Goal: Information Seeking & Learning: Stay updated

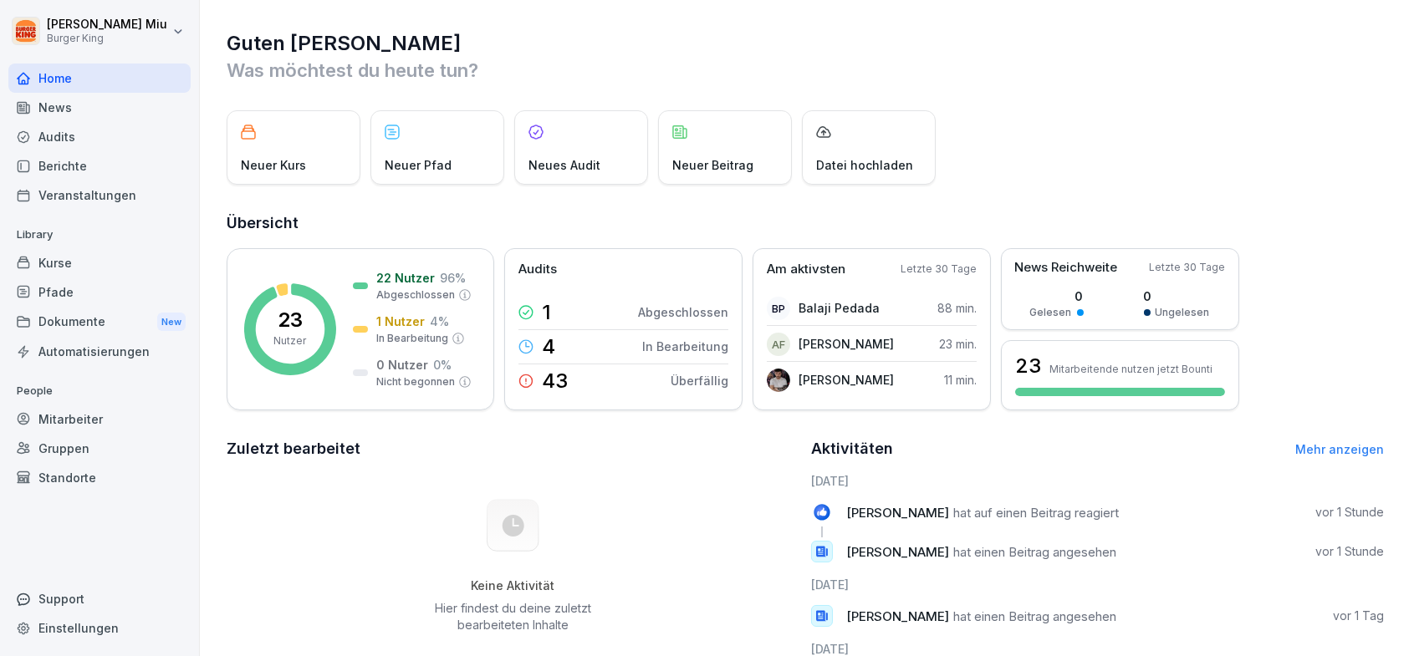
click at [79, 104] on div "News" at bounding box center [99, 107] width 182 height 29
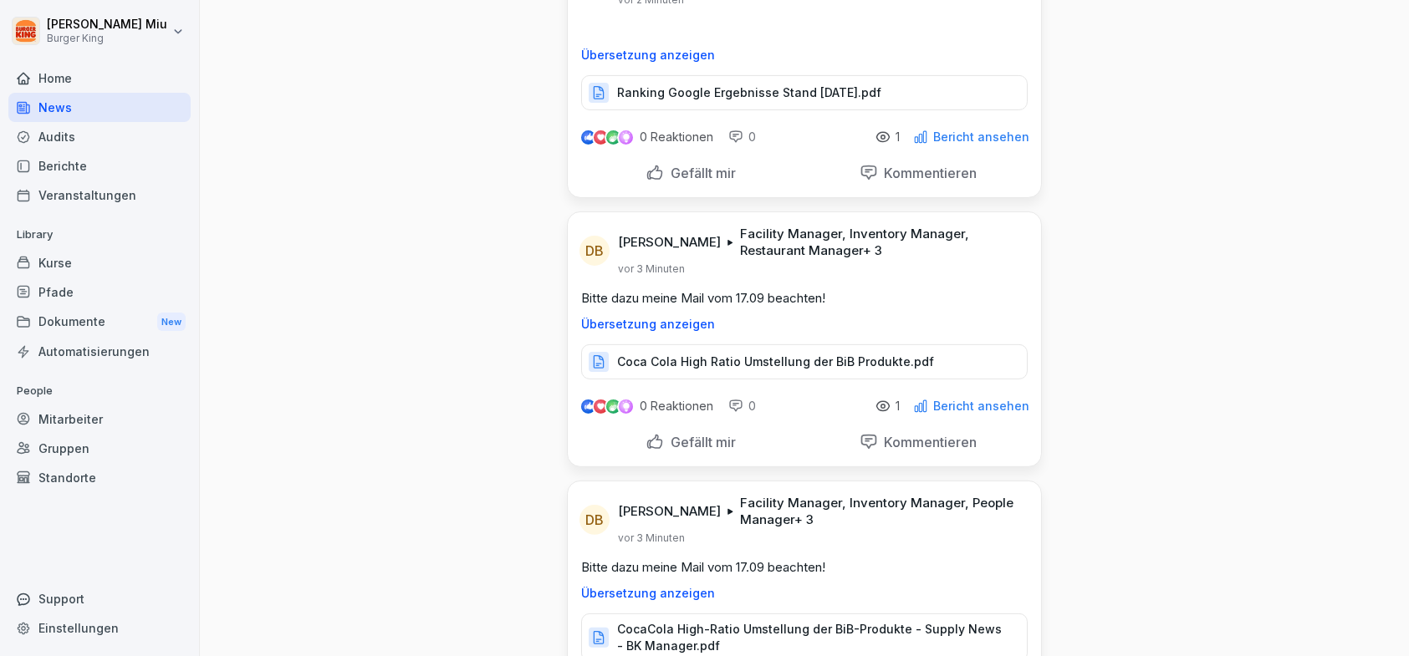
scroll to position [1505, 0]
click at [701, 358] on p "Coca Cola High Ratio Umstellung der BiB Produkte.pdf" at bounding box center [775, 359] width 317 height 17
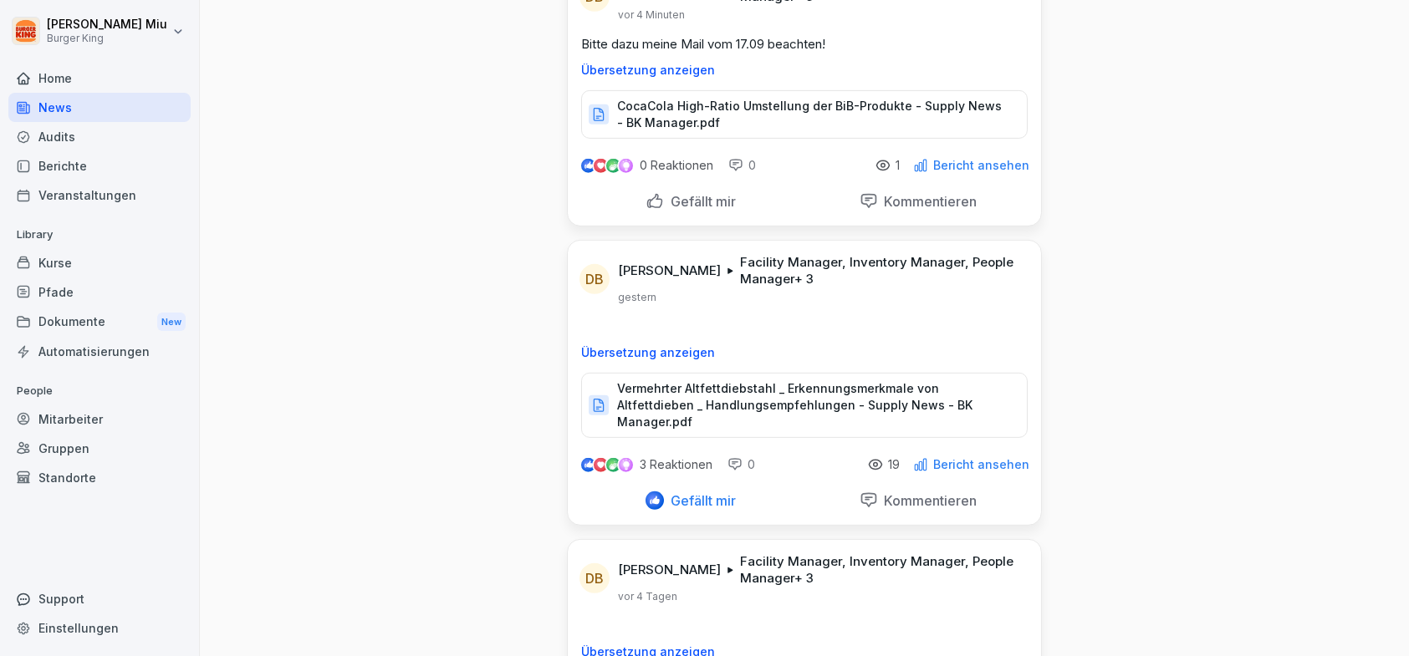
scroll to position [2007, 0]
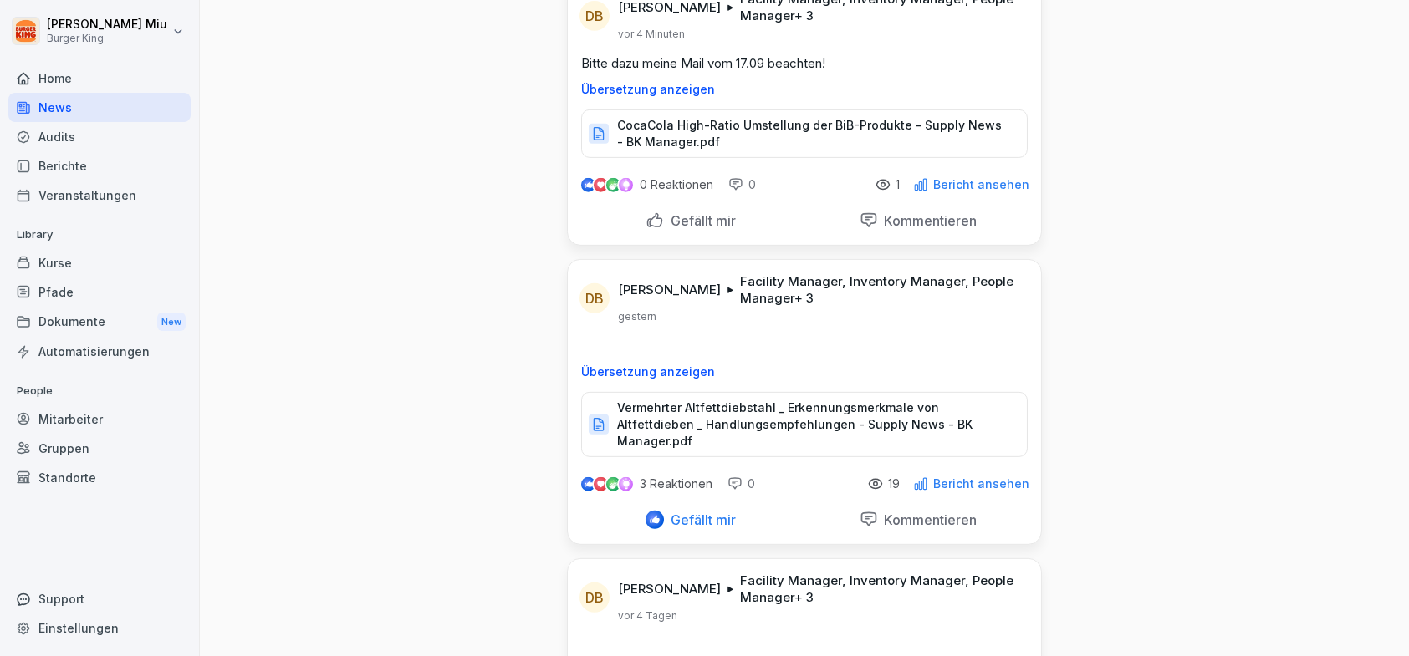
click at [753, 135] on p "CocaCola High-Ratio Umstellung der BiB-Produkte - Supply News - BK Manager.pdf" at bounding box center [813, 133] width 393 height 33
click at [653, 215] on div "Gefällt mir" at bounding box center [690, 221] width 90 height 18
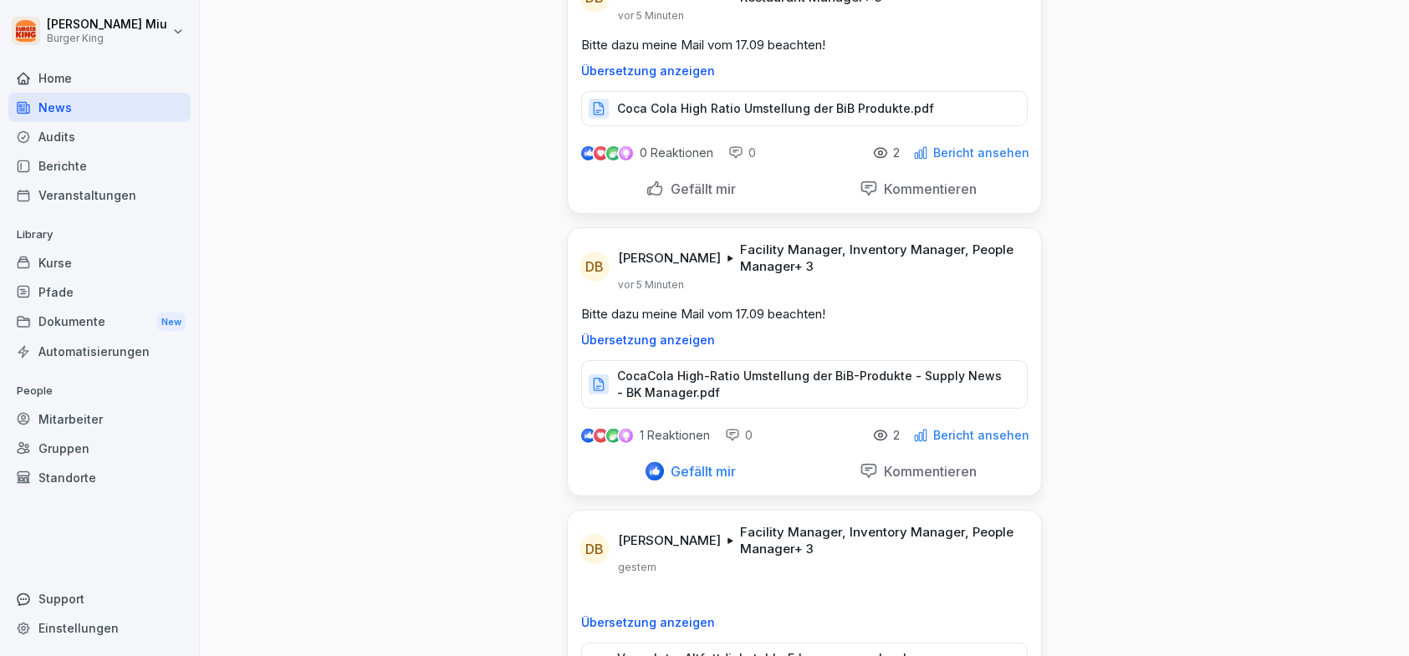
scroll to position [1672, 0]
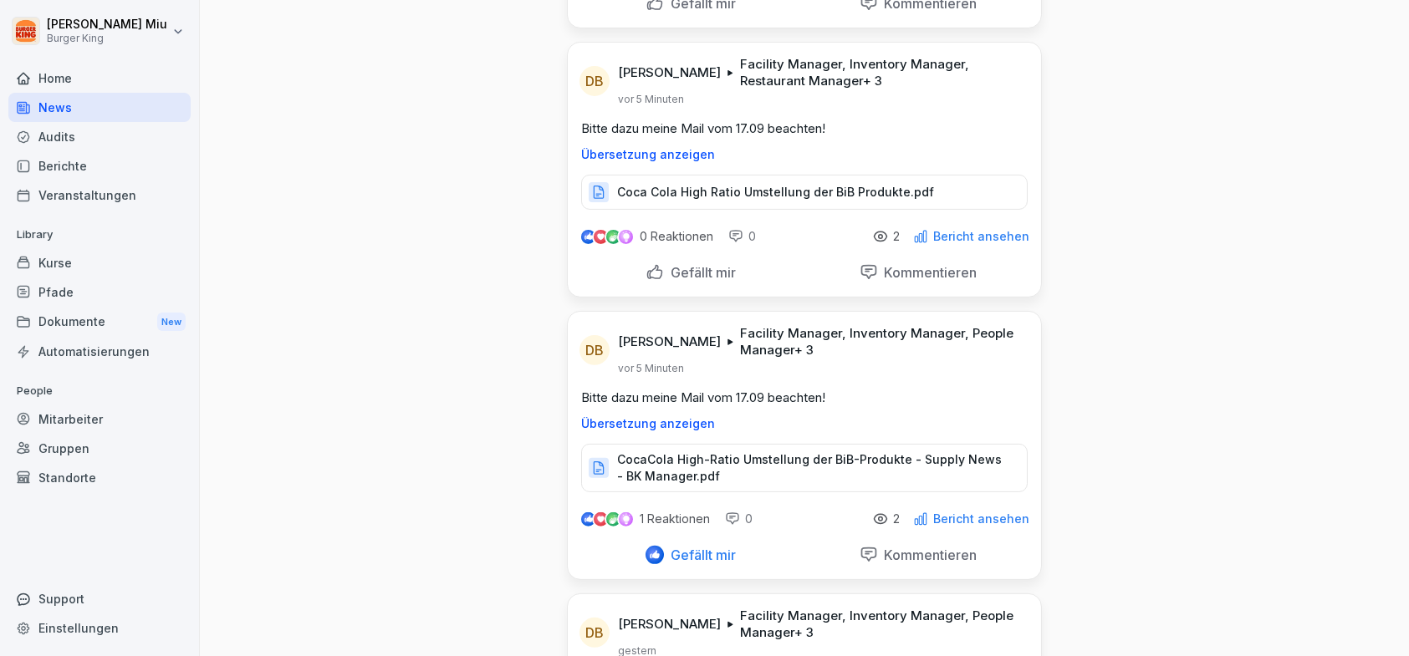
click at [750, 187] on p "Coca Cola High Ratio Umstellung der BiB Produkte.pdf" at bounding box center [775, 192] width 317 height 17
click at [645, 263] on div "Gefällt mir" at bounding box center [690, 272] width 90 height 18
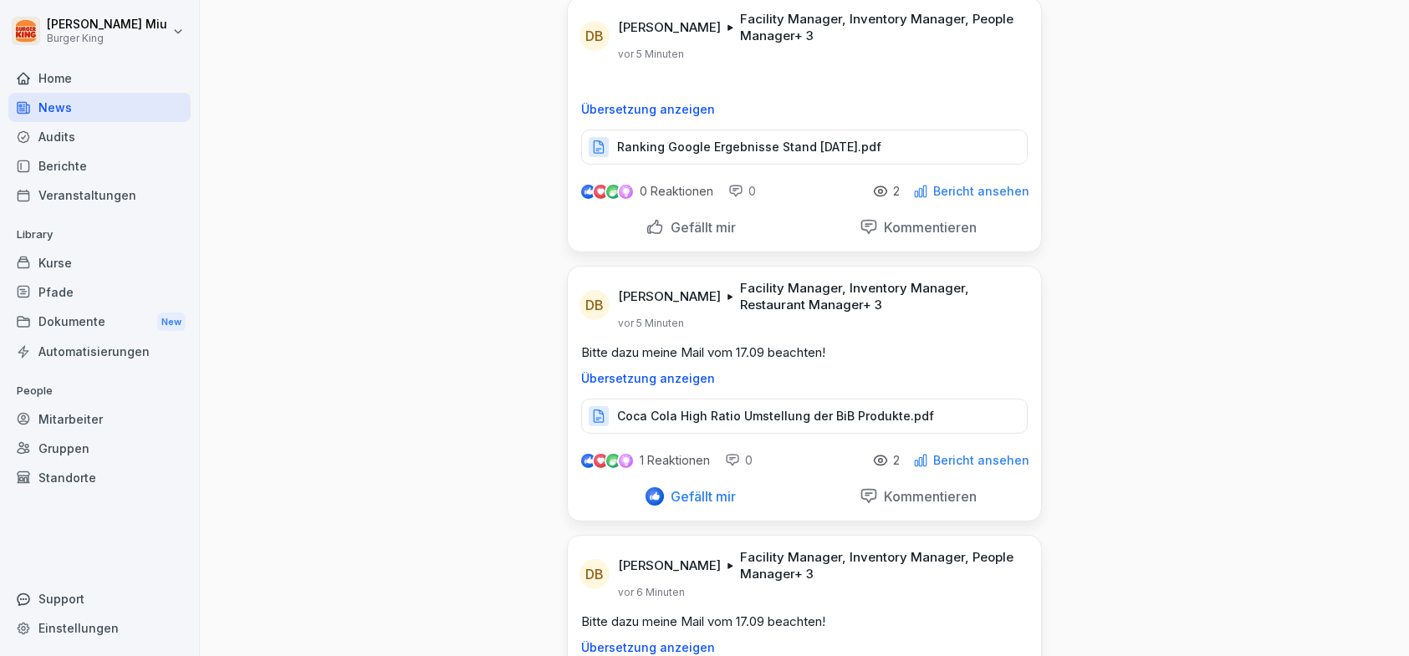
scroll to position [1421, 0]
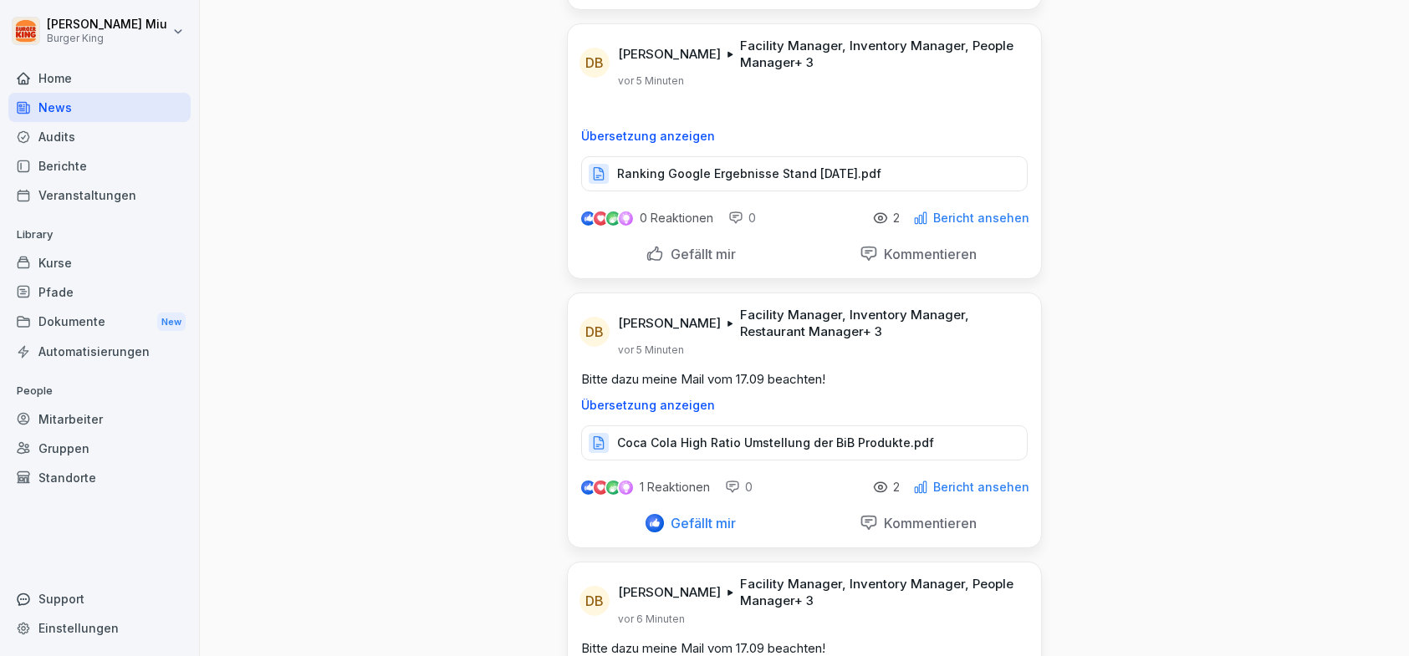
click at [740, 168] on p "Ranking Google Ergebnisse Stand [DATE].pdf" at bounding box center [749, 174] width 264 height 17
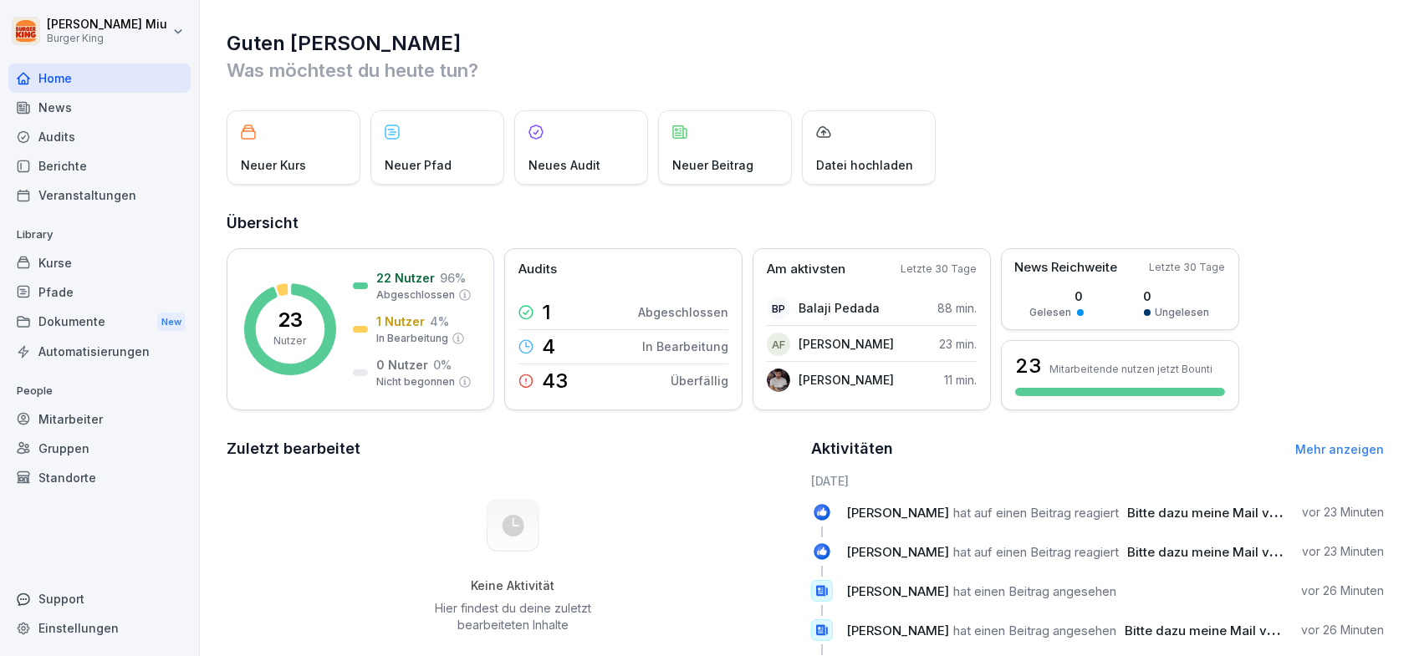
click at [91, 102] on div "News" at bounding box center [99, 107] width 182 height 29
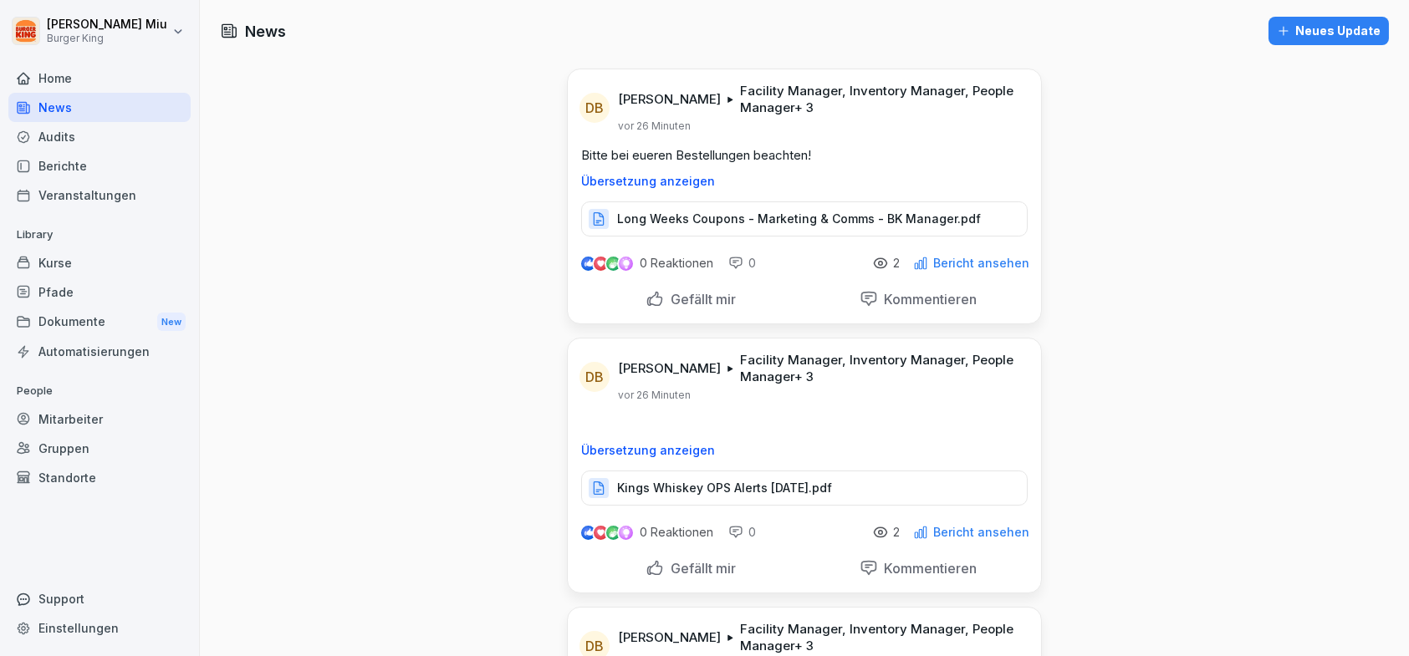
click at [762, 214] on p "Long Weeks Coupons - Marketing & Comms - BK Manager.pdf" at bounding box center [799, 219] width 364 height 17
click at [645, 293] on div "Gefällt mir" at bounding box center [690, 299] width 90 height 18
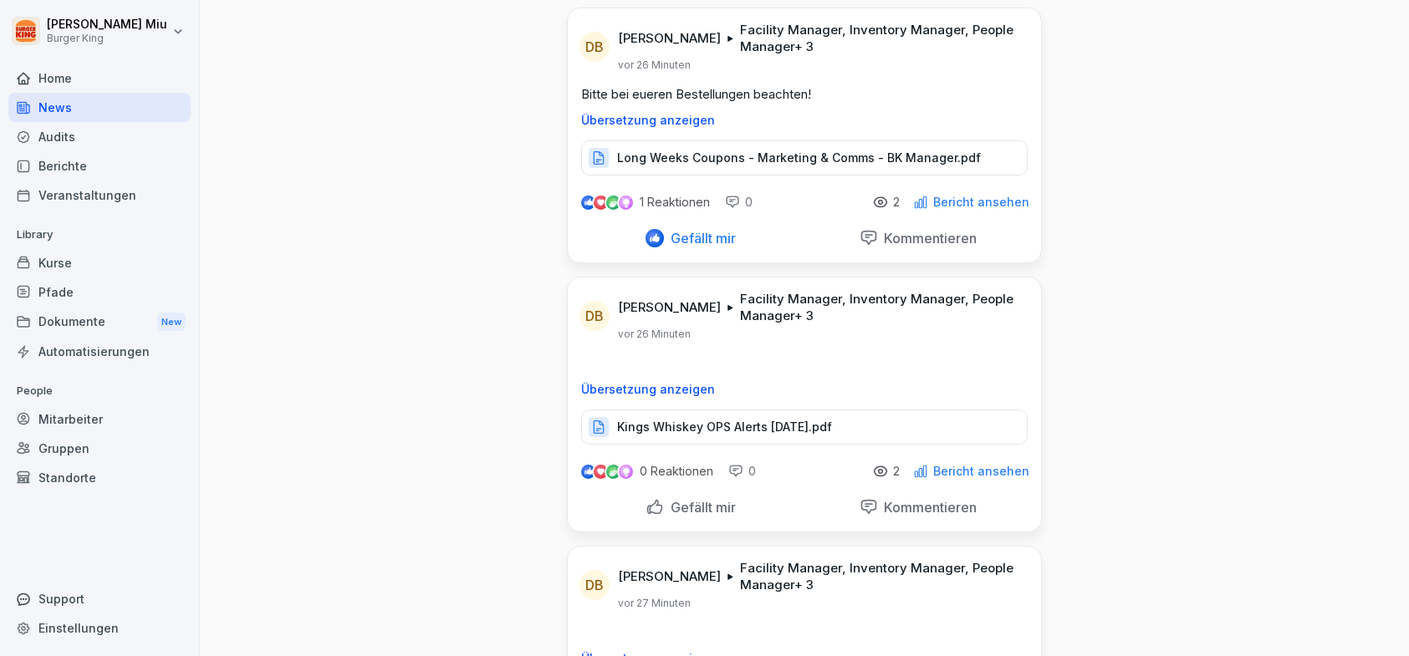
scroll to position [167, 0]
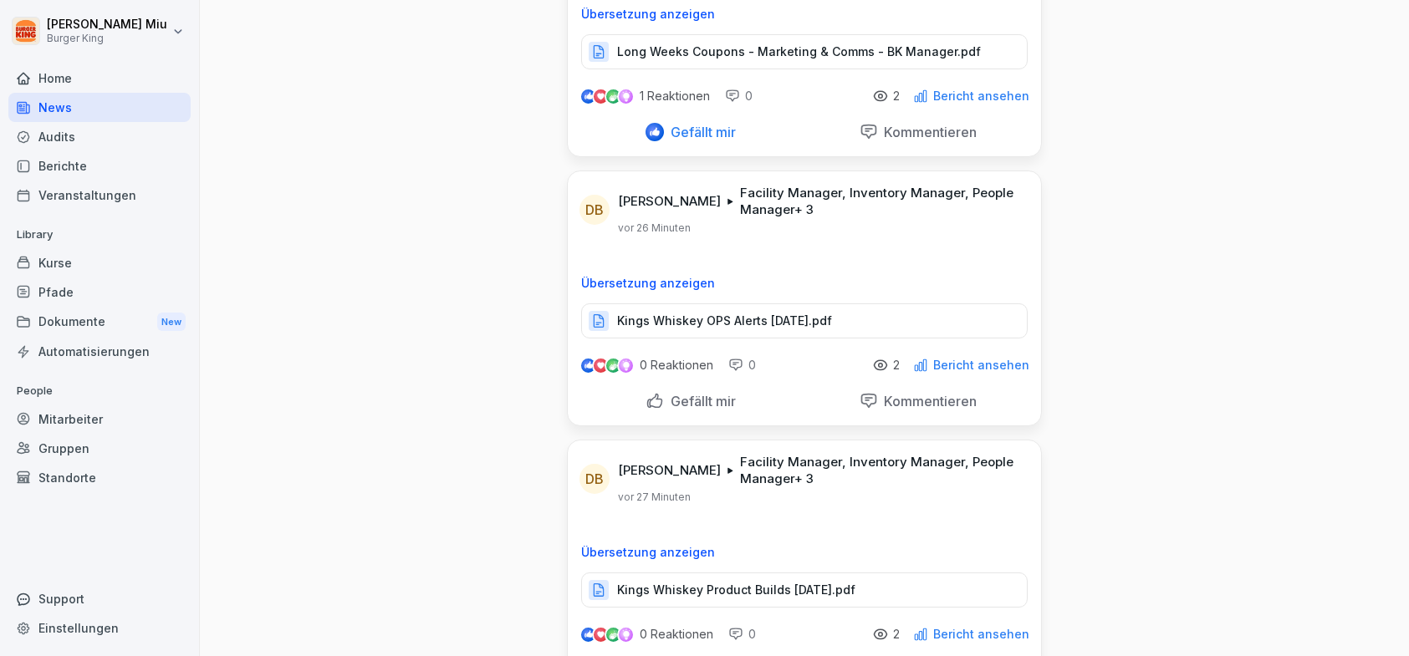
click at [691, 322] on p "Kings Whiskey OPS Alerts [DATE].pdf" at bounding box center [724, 321] width 215 height 17
click at [647, 398] on div "Gefällt mir" at bounding box center [690, 401] width 90 height 18
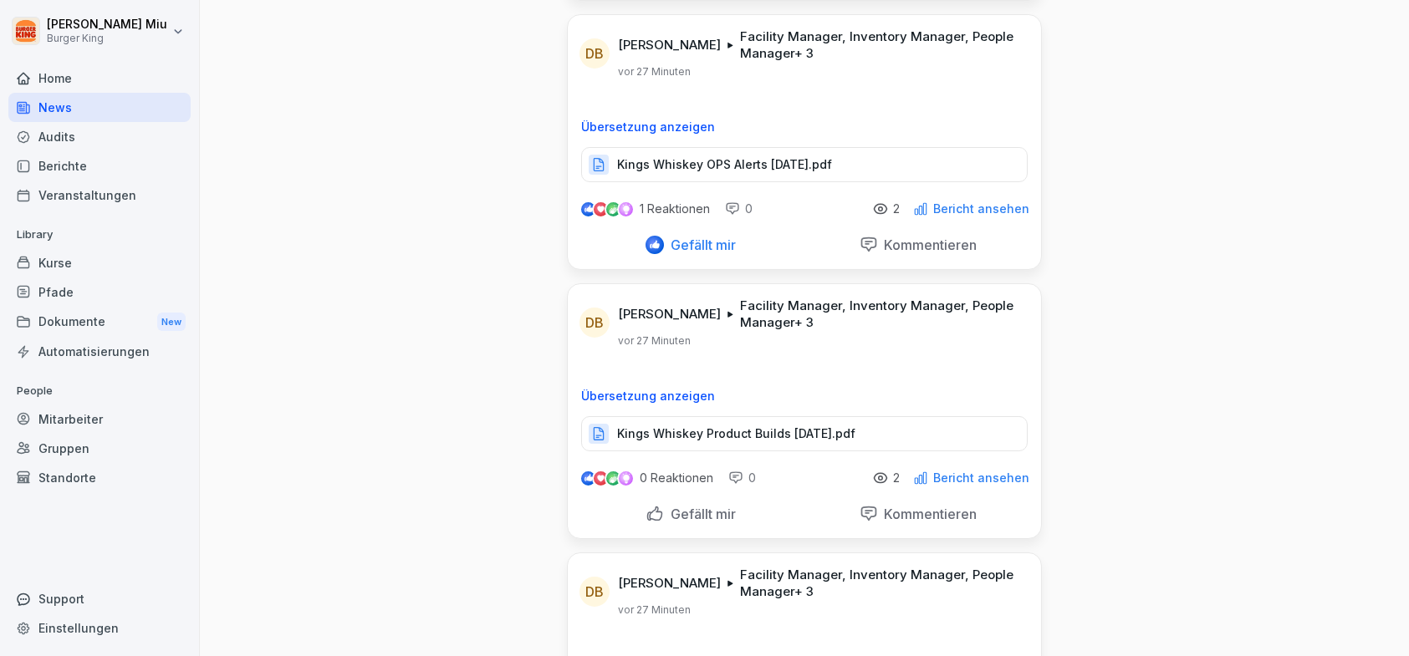
scroll to position [334, 0]
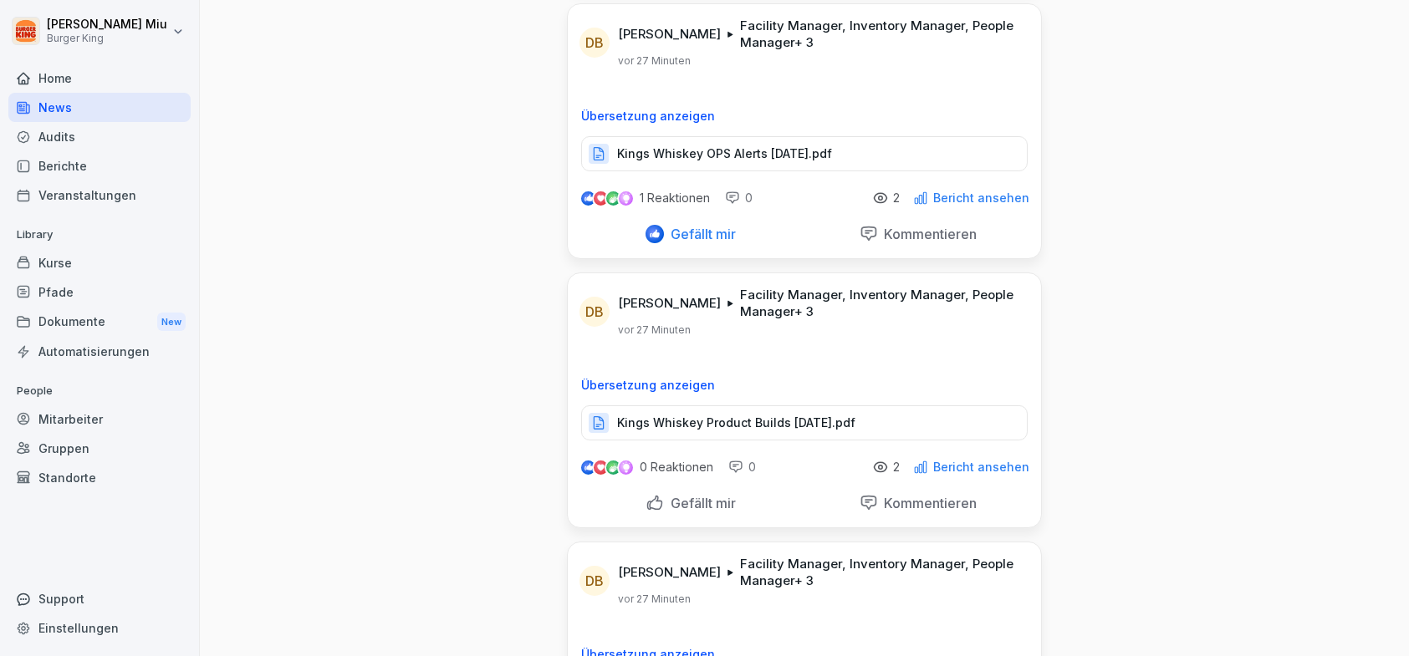
click at [693, 417] on p "Kings Whiskey Product Builds [DATE].pdf" at bounding box center [736, 423] width 238 height 17
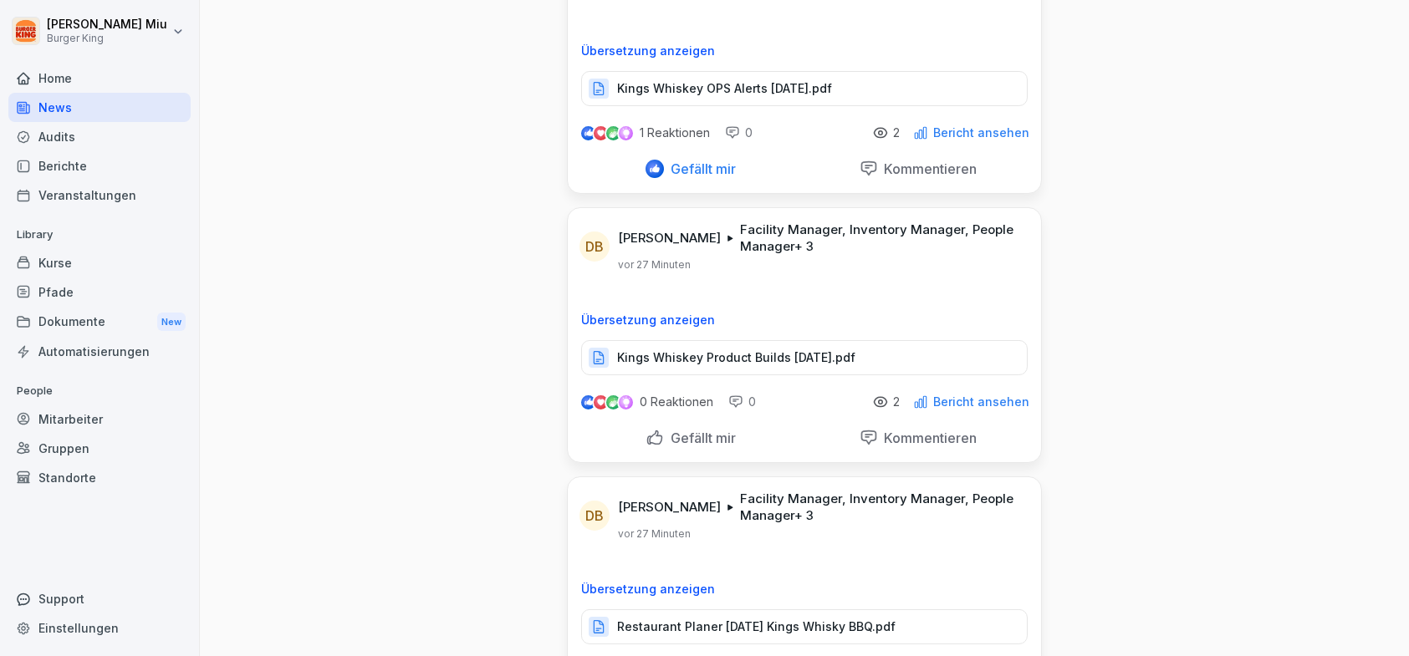
scroll to position [502, 0]
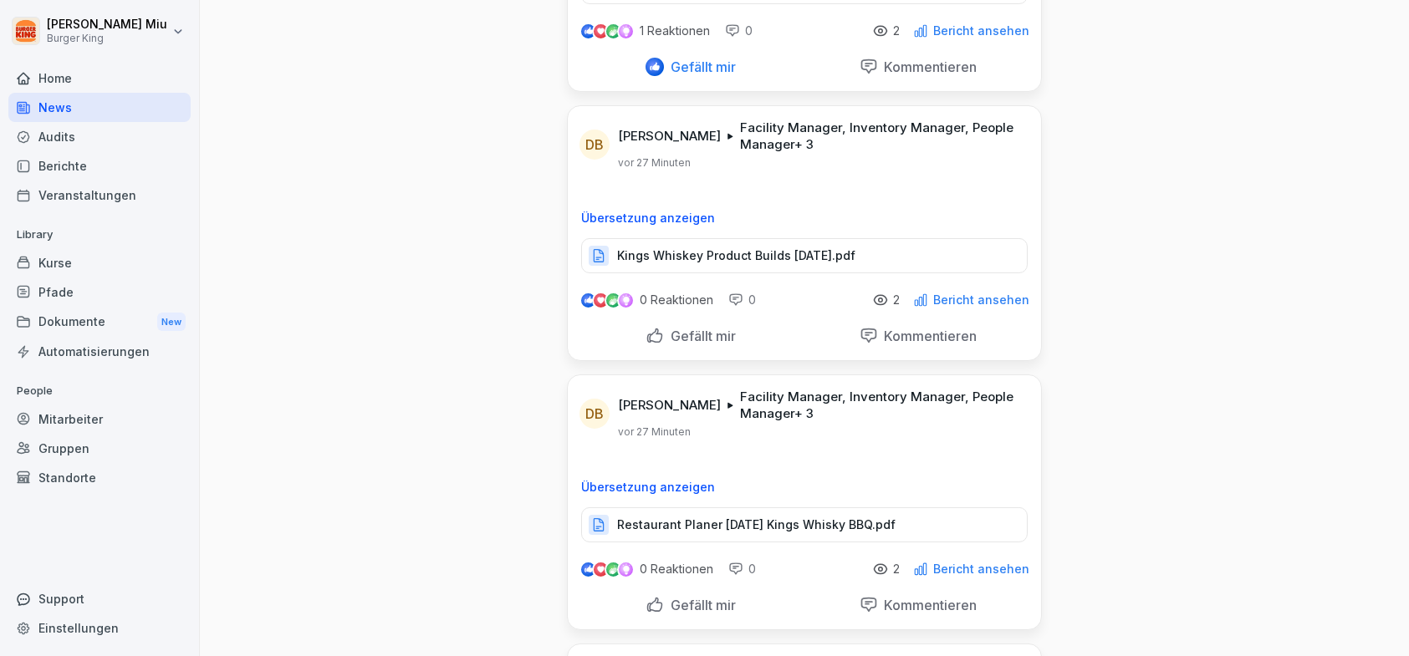
click at [651, 336] on div "Gefällt mir" at bounding box center [690, 336] width 90 height 18
click at [705, 519] on p "Restaurant Planer [DATE] Kings Whisky BBQ.pdf" at bounding box center [756, 525] width 278 height 17
click at [652, 600] on div "Gefällt mir" at bounding box center [690, 605] width 90 height 18
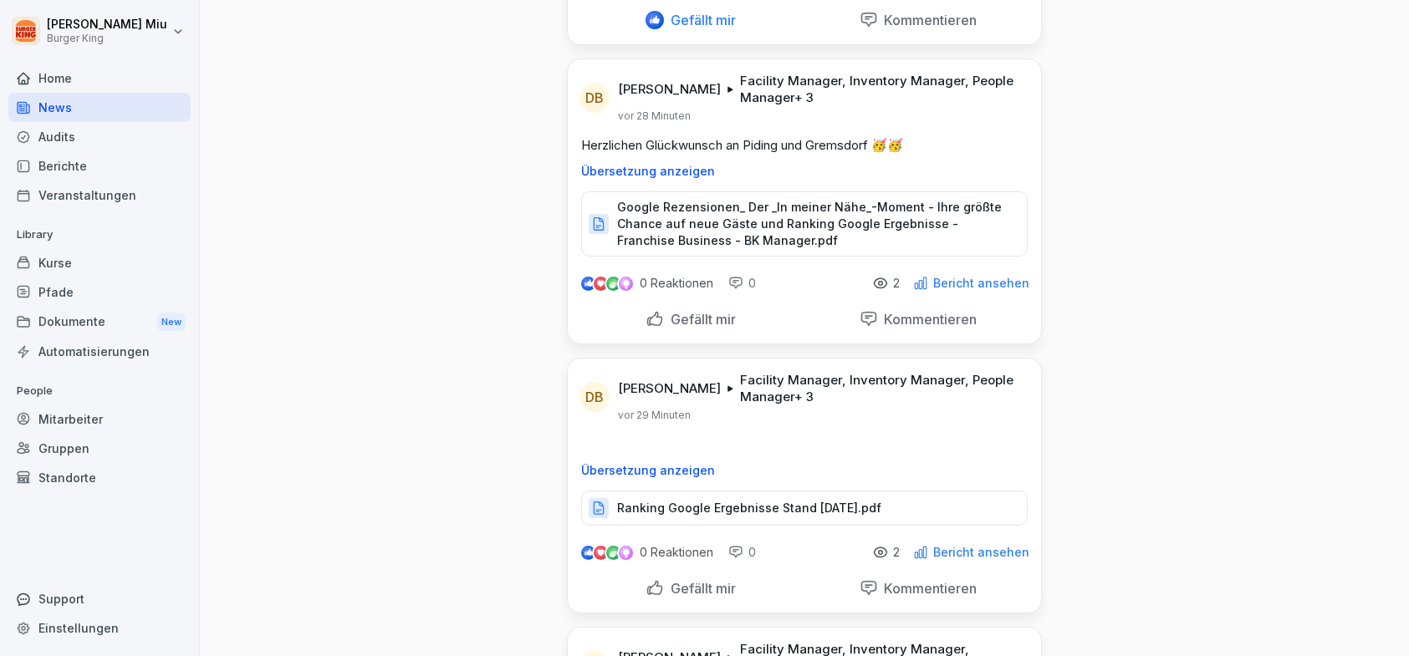
click at [647, 584] on div "Gefällt mir" at bounding box center [690, 588] width 90 height 18
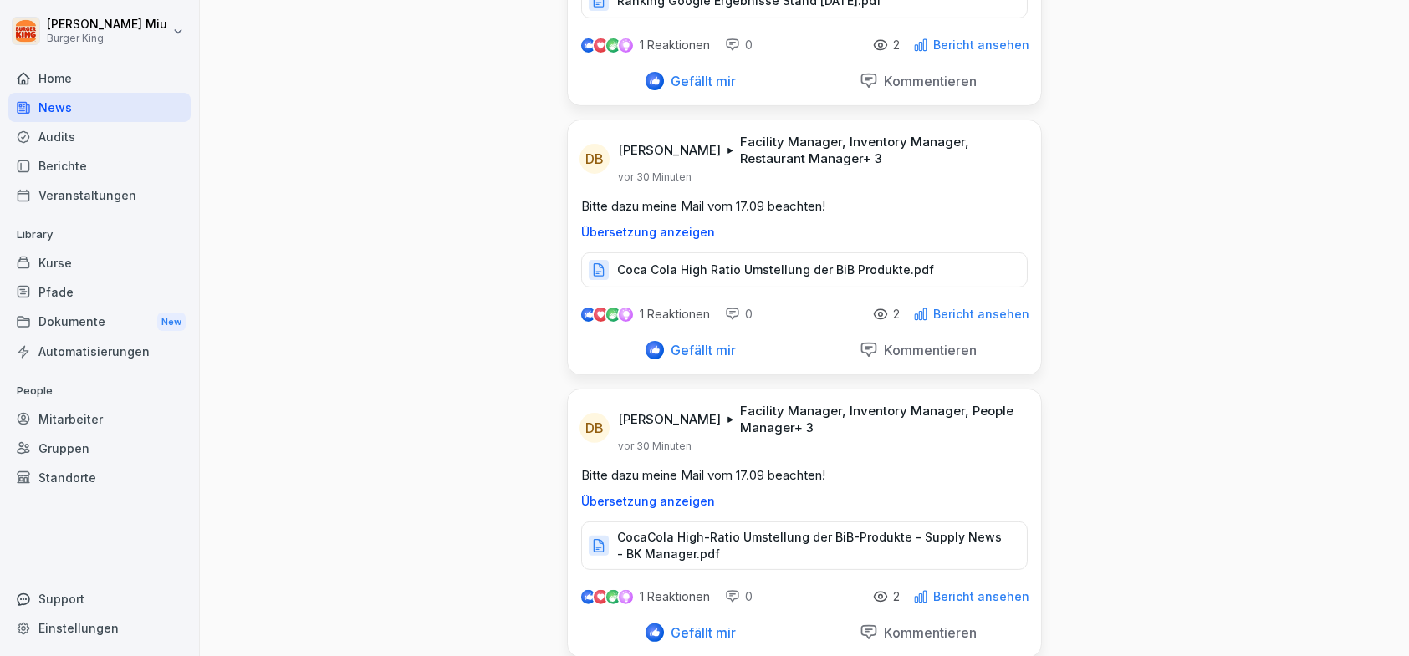
scroll to position [1505, 0]
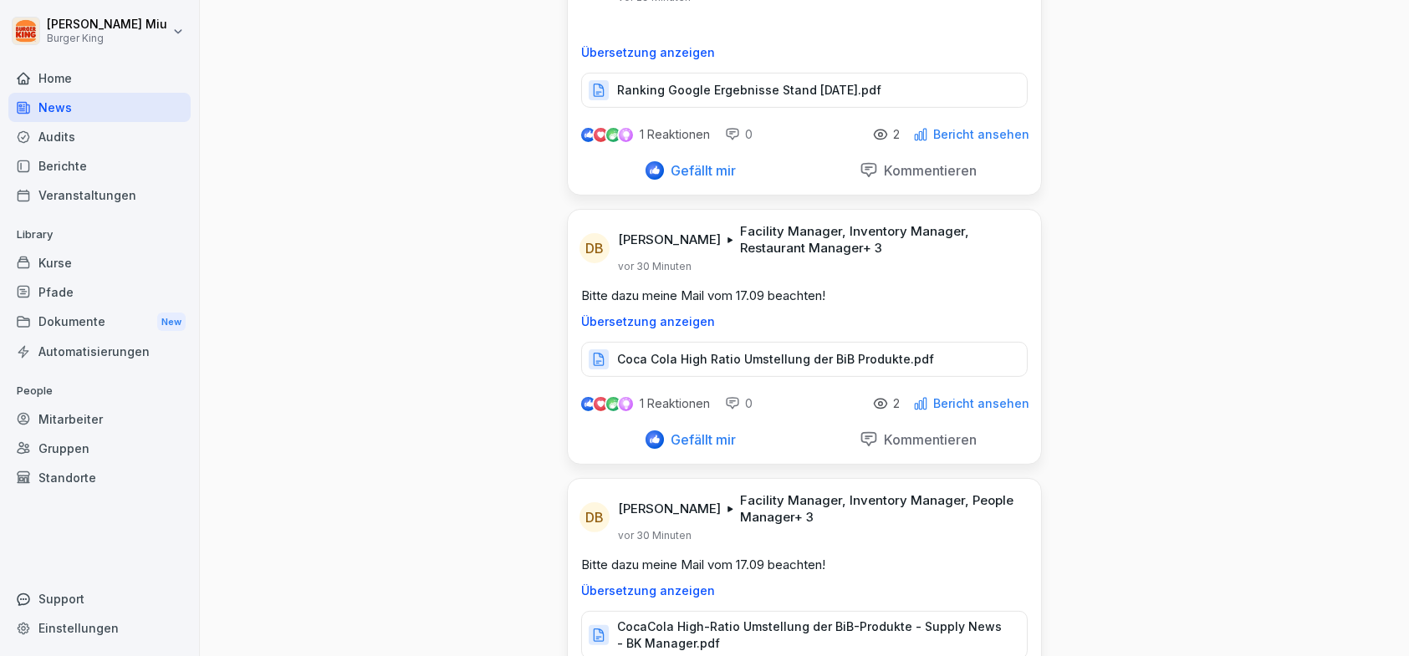
scroll to position [197, 0]
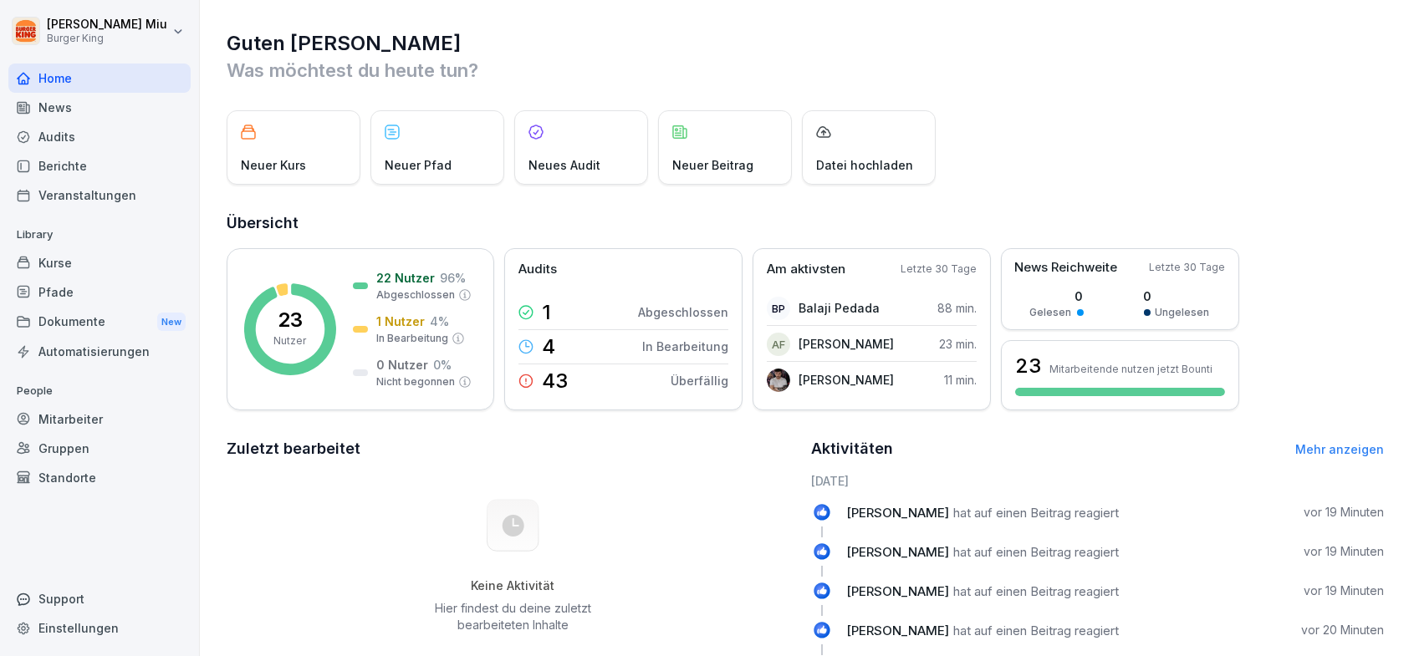
click at [92, 108] on div "News" at bounding box center [99, 107] width 182 height 29
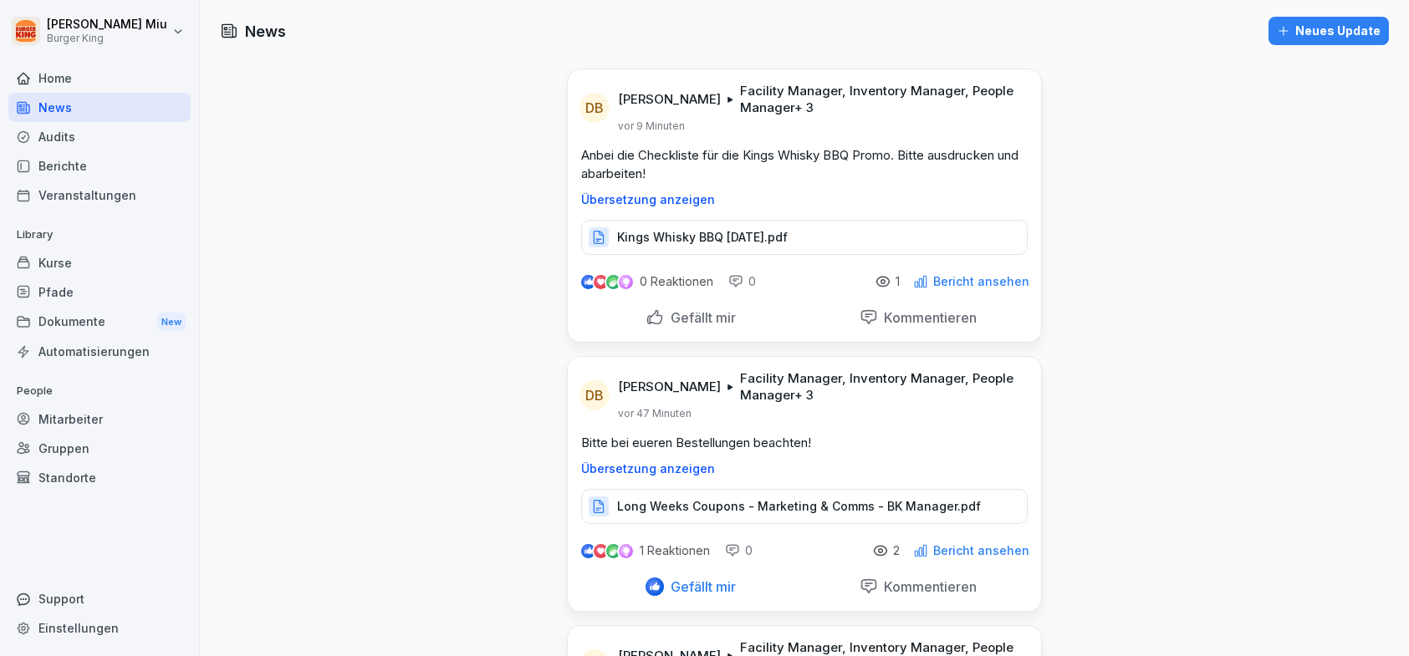
click at [733, 234] on p "Kings Whisky BBQ 25.09.25.pdf" at bounding box center [702, 237] width 171 height 17
click at [645, 315] on div "Gefällt mir" at bounding box center [690, 318] width 90 height 18
click at [681, 498] on p "Long Weeks Coupons - Marketing & Comms - BK Manager.pdf" at bounding box center [799, 506] width 364 height 17
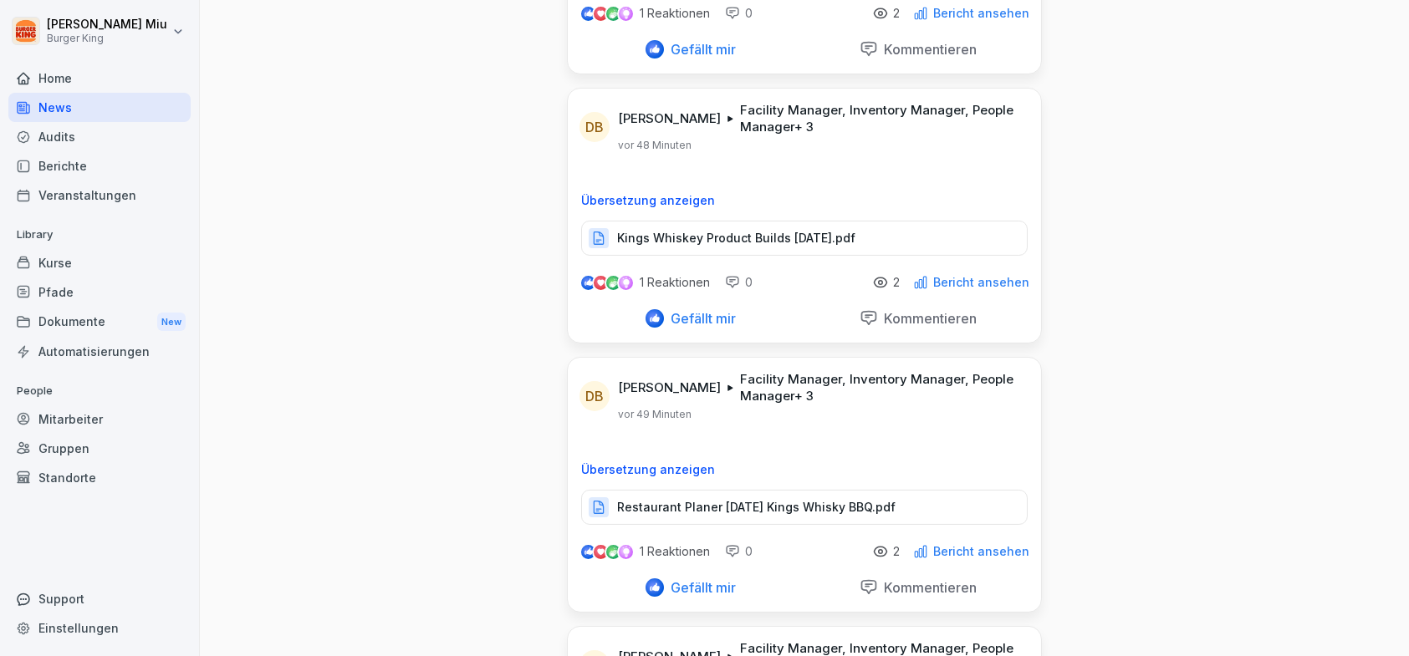
scroll to position [836, 0]
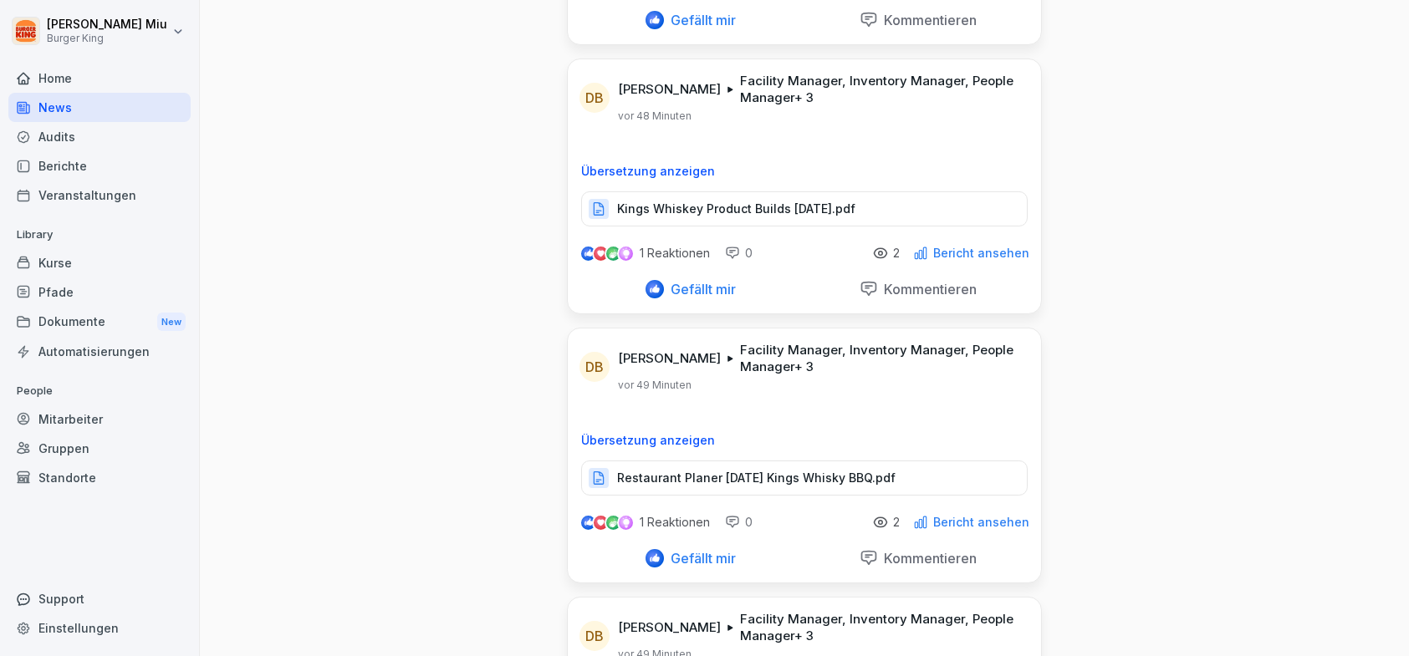
click at [734, 480] on p "Restaurant Planer [DATE] Kings Whisky BBQ.pdf" at bounding box center [756, 478] width 278 height 17
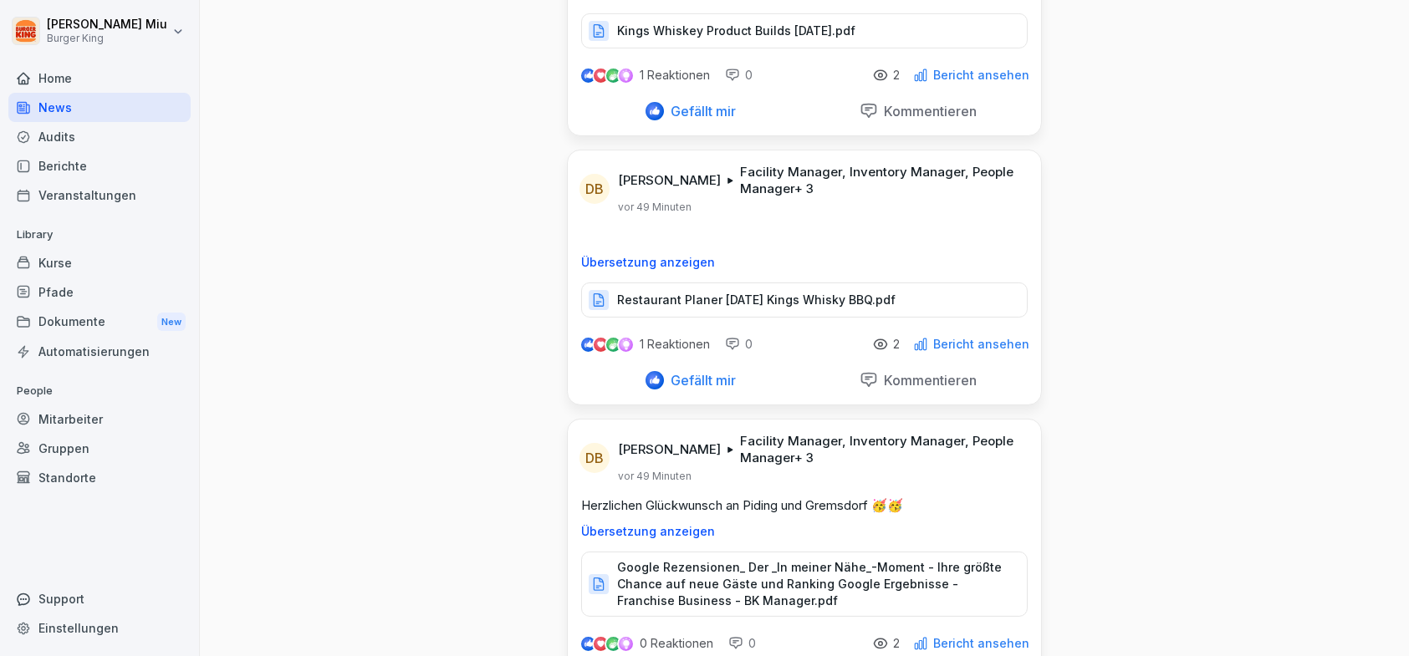
scroll to position [1087, 0]
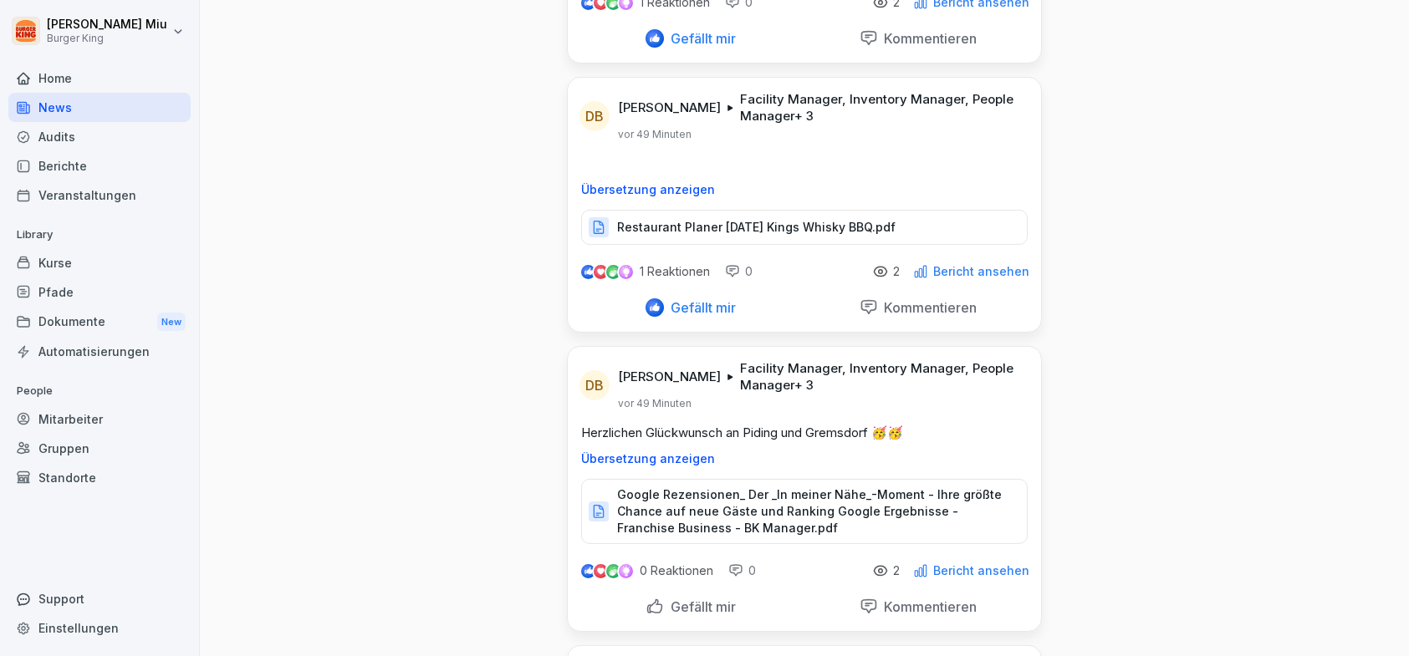
click at [676, 492] on p "Google Rezensionen_ Der _In meiner Nähe_-Moment - Ihre größte Chance auf neue G…" at bounding box center [813, 512] width 393 height 50
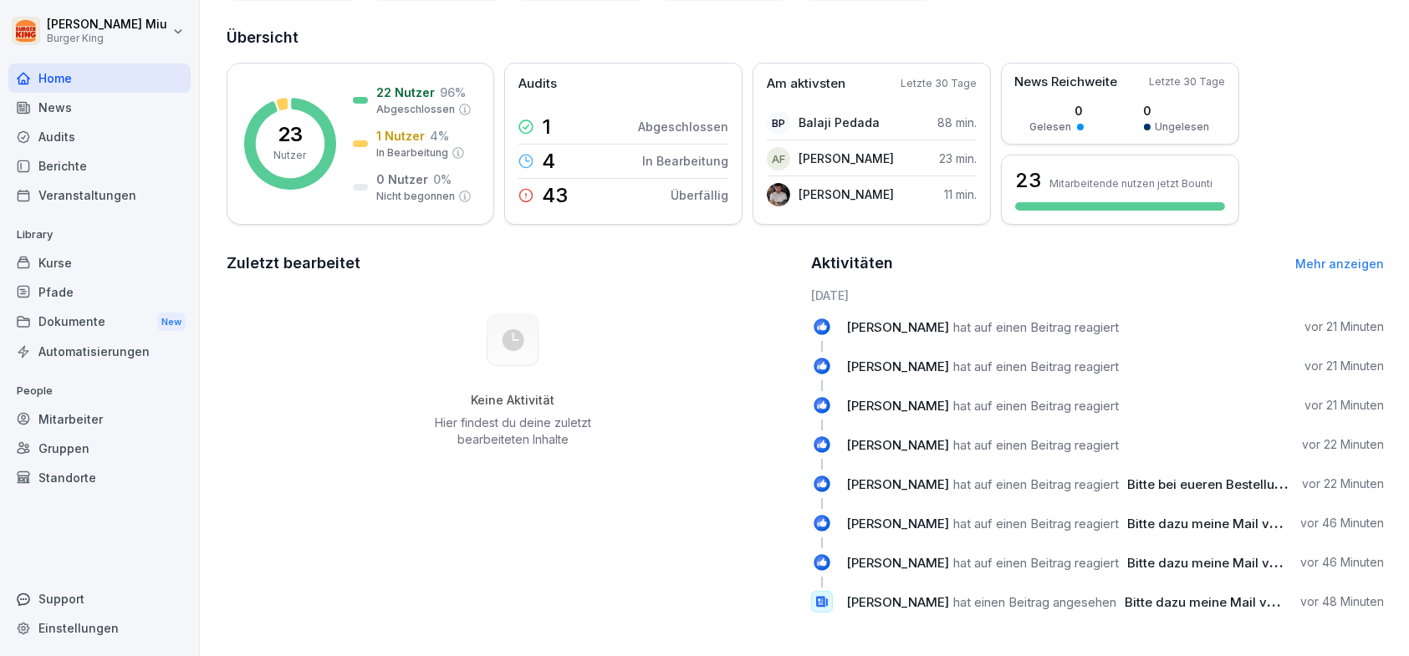
scroll to position [197, 0]
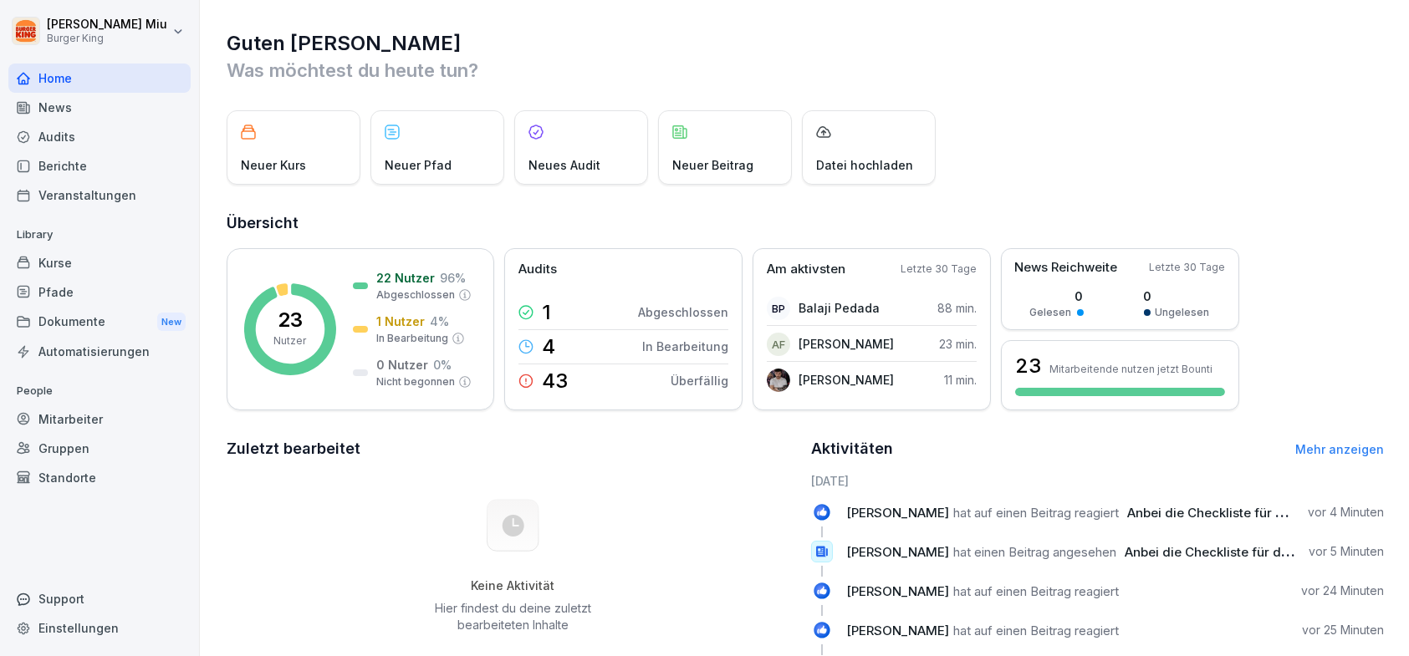
click at [84, 110] on div "News" at bounding box center [99, 107] width 182 height 29
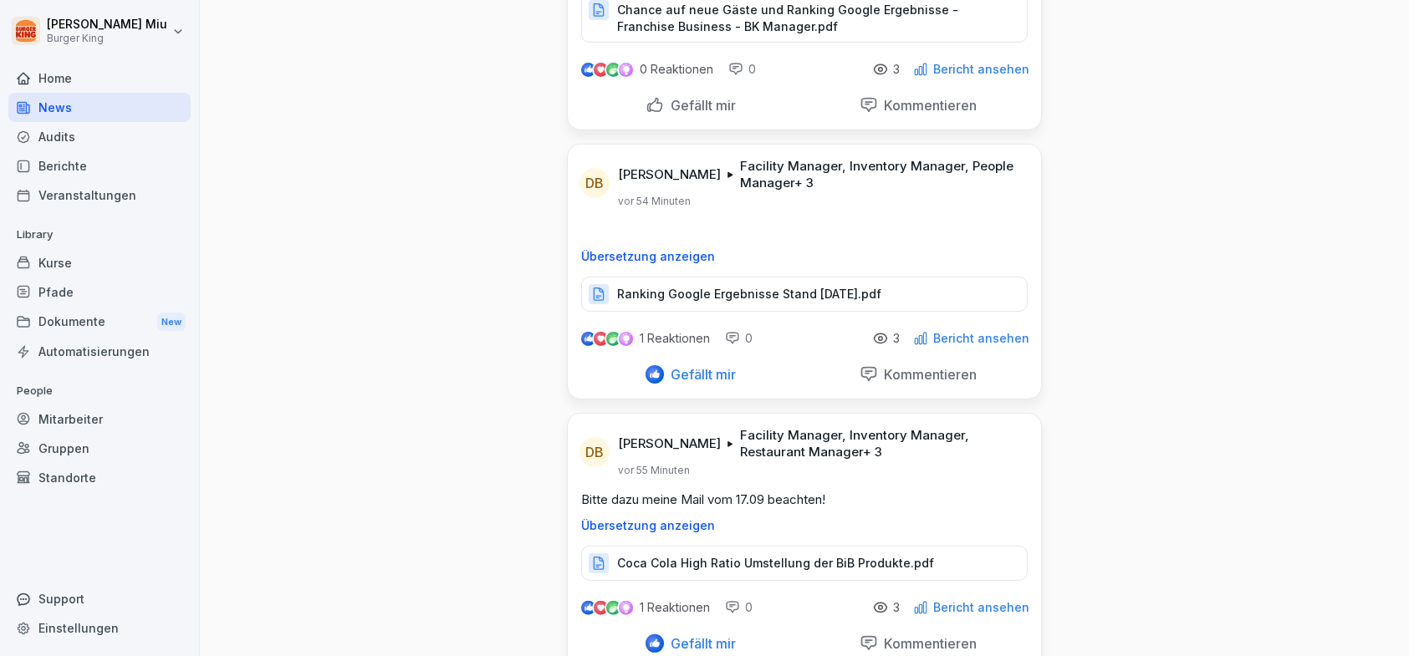
scroll to position [1672, 0]
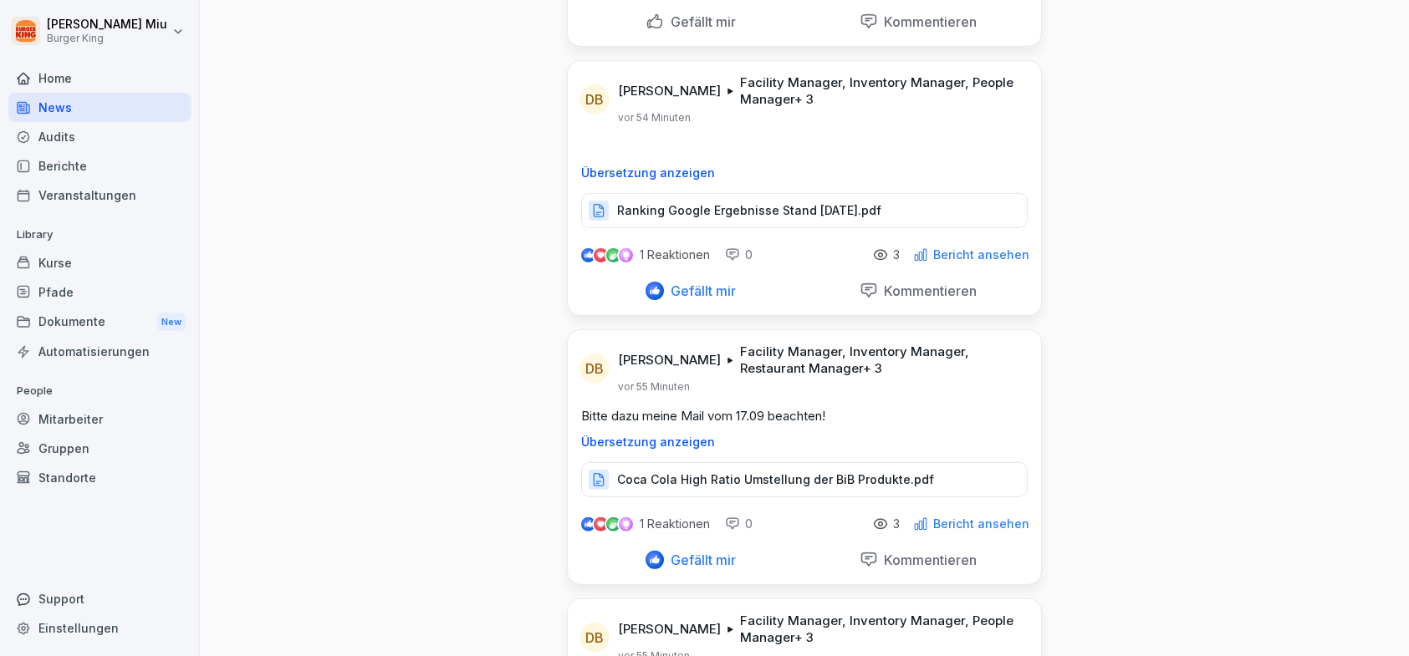
click at [721, 475] on p "Coca Cola High Ratio Umstellung der BiB Produkte.pdf" at bounding box center [775, 480] width 317 height 17
